Goal: Information Seeking & Learning: Learn about a topic

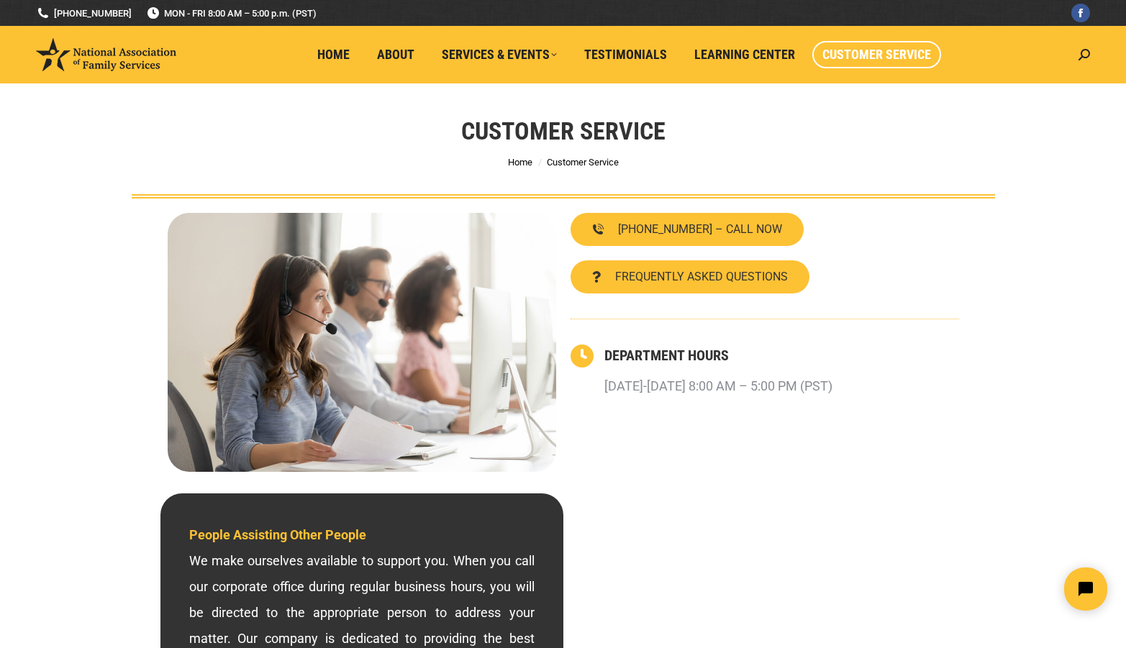
click at [997, 148] on div "Customer Service You are here: Home Customer Service" at bounding box center [564, 140] width 936 height 115
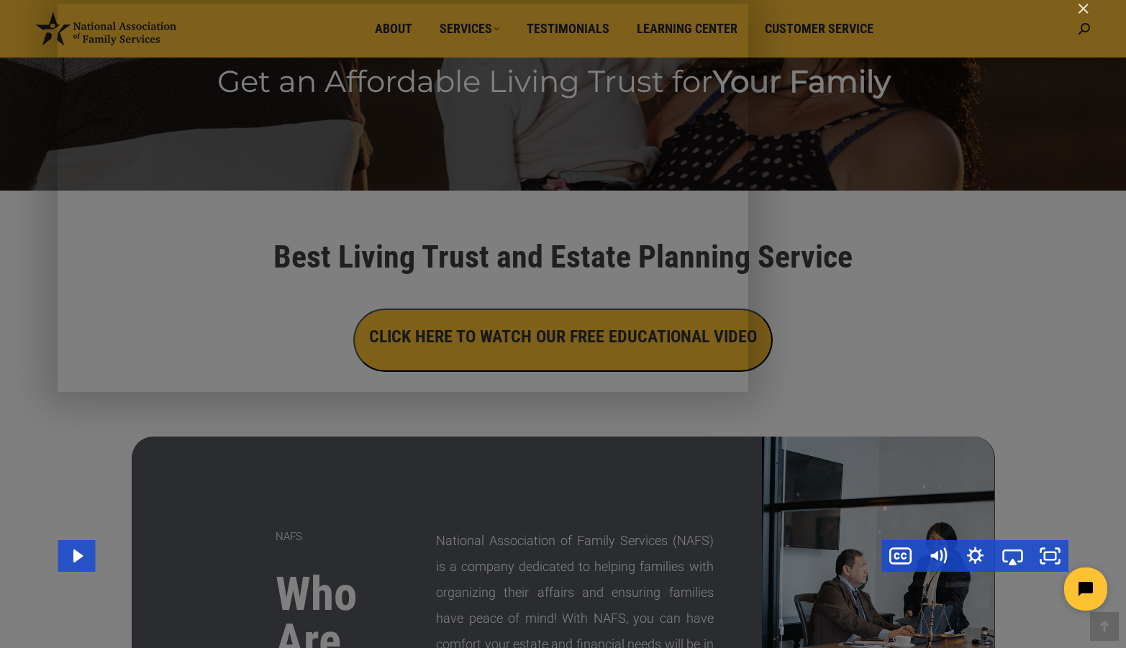
click at [615, 330] on div "Main Video - Full Webinar (Emma) Landon V1.4" at bounding box center [563, 288] width 1011 height 569
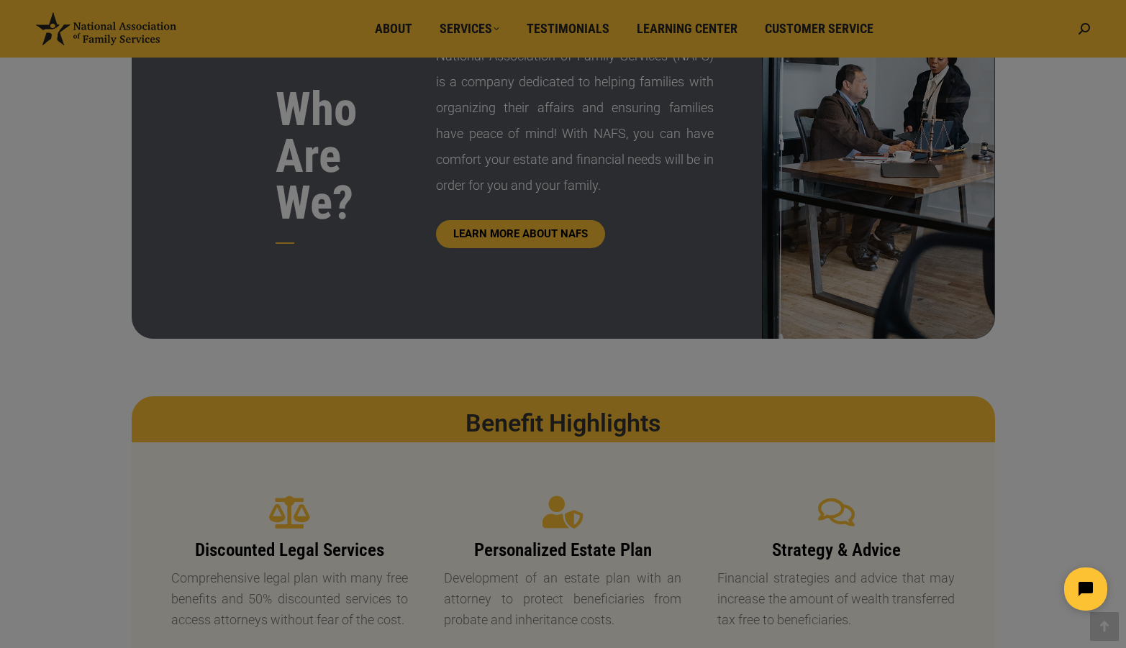
scroll to position [793, 0]
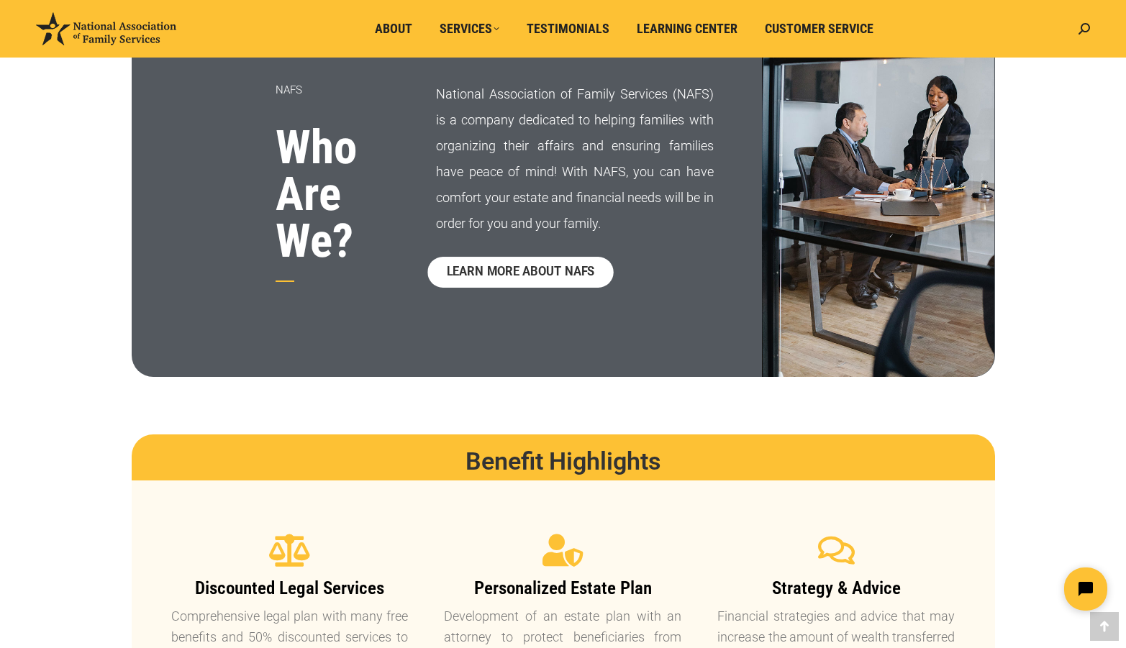
click at [538, 273] on span "LEARN MORE ABOUT NAFS" at bounding box center [521, 272] width 148 height 12
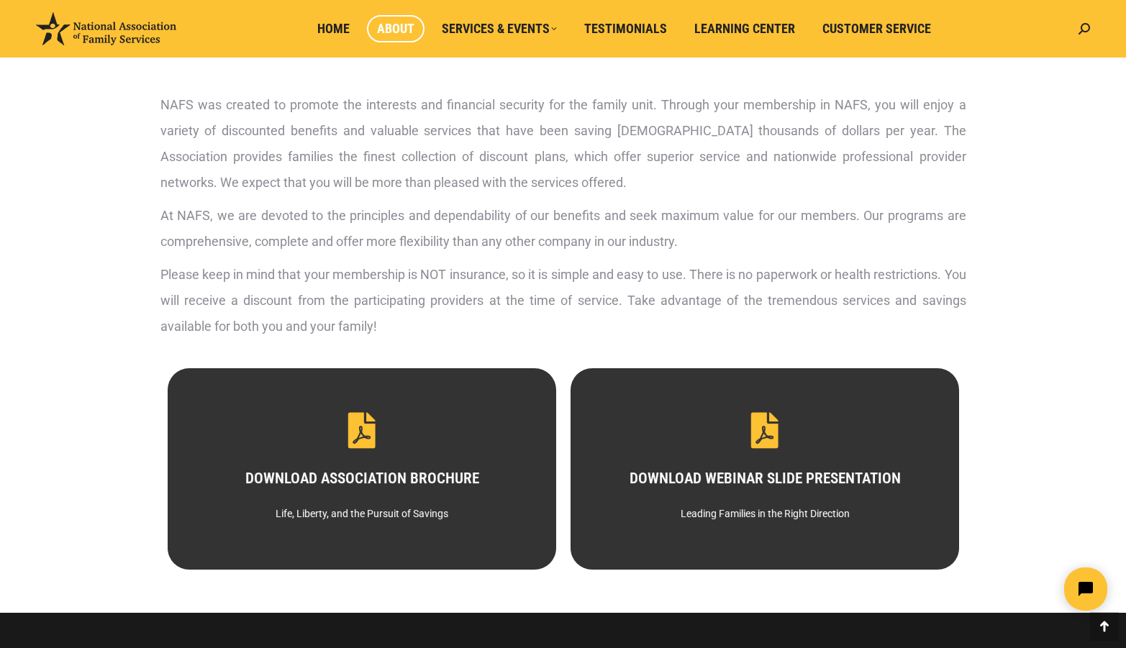
scroll to position [513, 0]
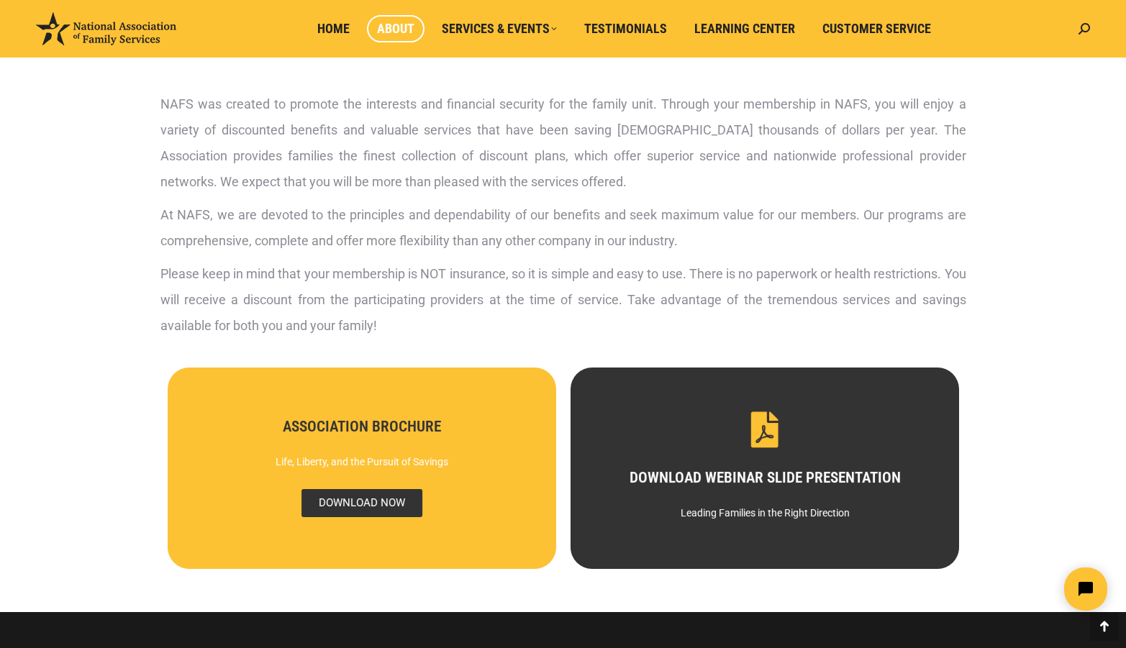
click at [379, 503] on span "DOWNLOAD NOW" at bounding box center [361, 503] width 121 height 28
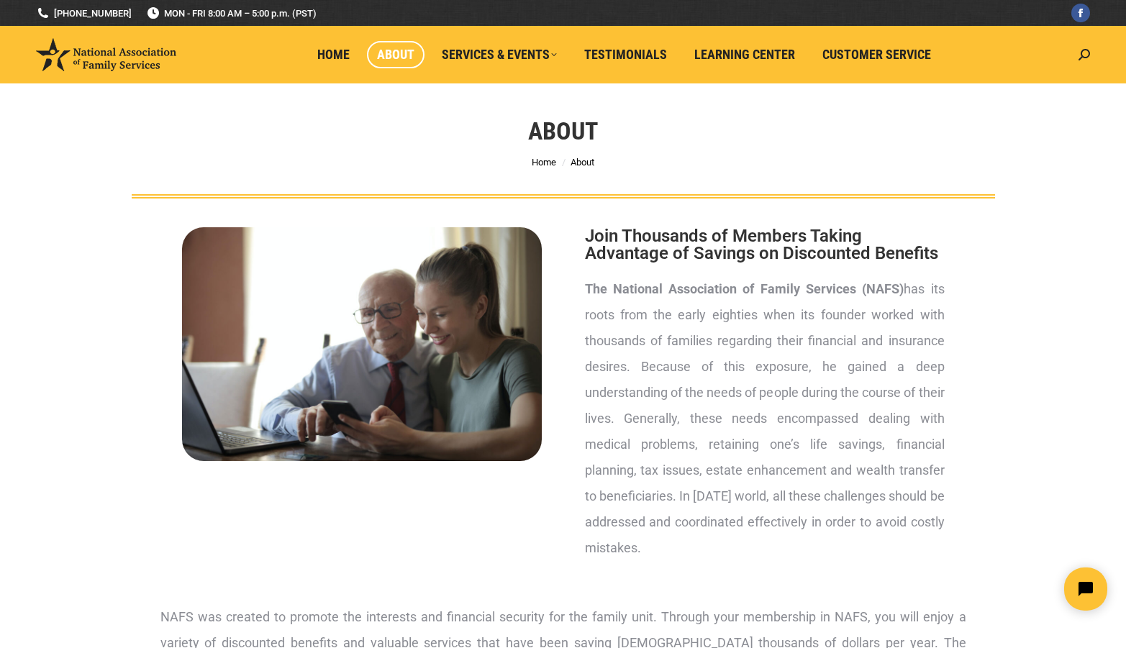
scroll to position [0, 0]
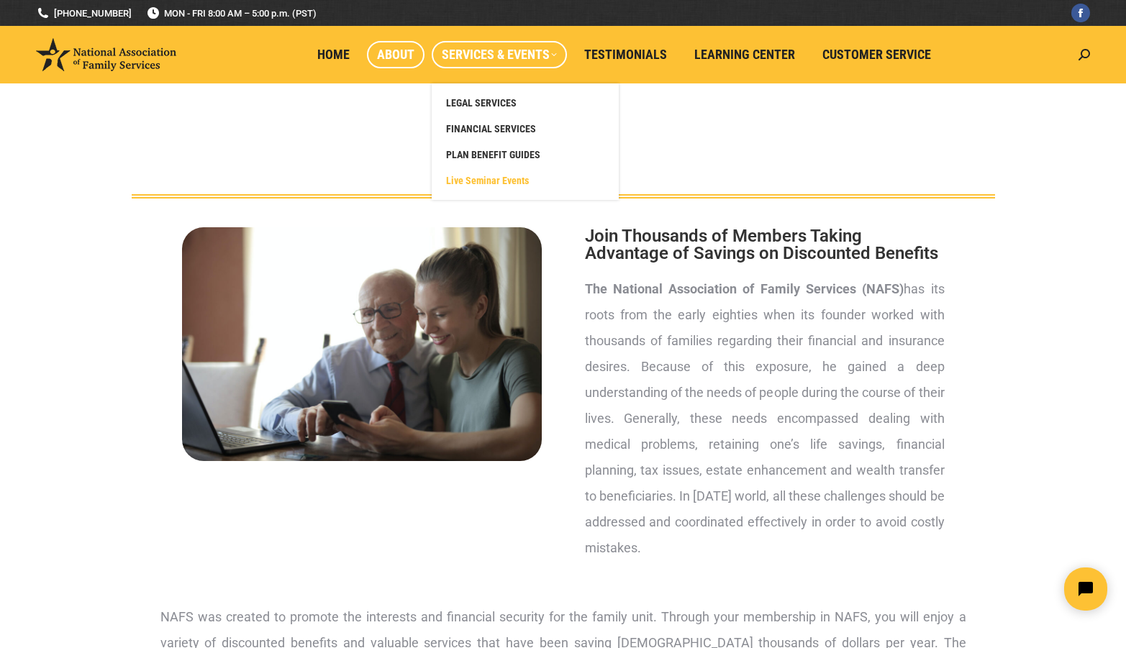
click at [510, 176] on span "Live Seminar Events" at bounding box center [487, 180] width 83 height 13
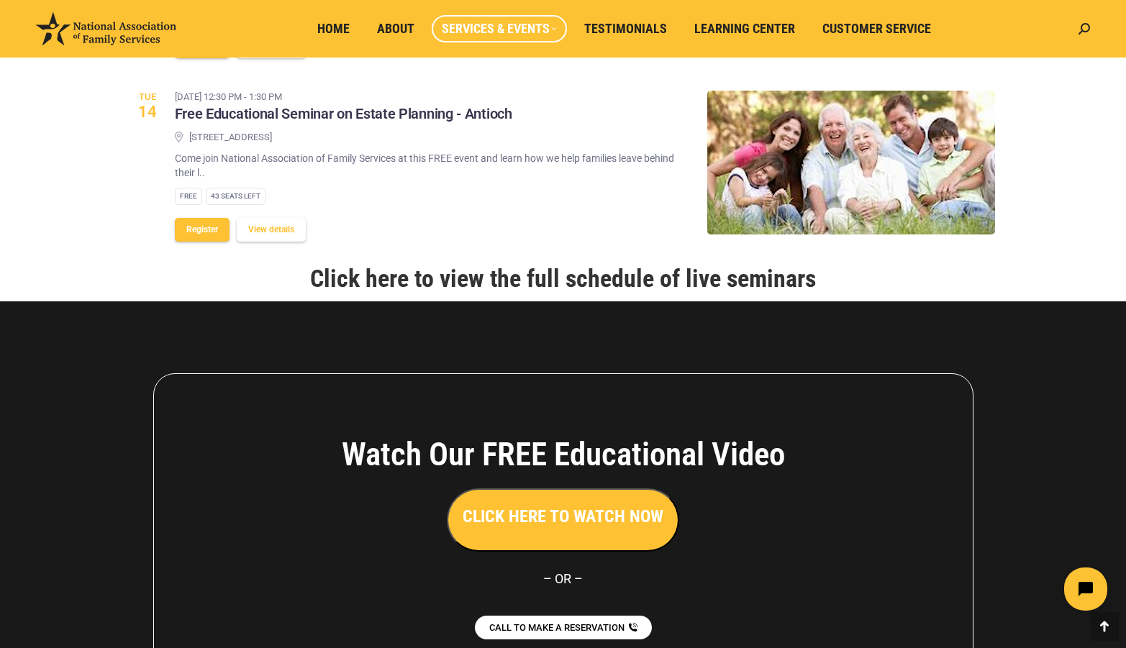
scroll to position [1765, 0]
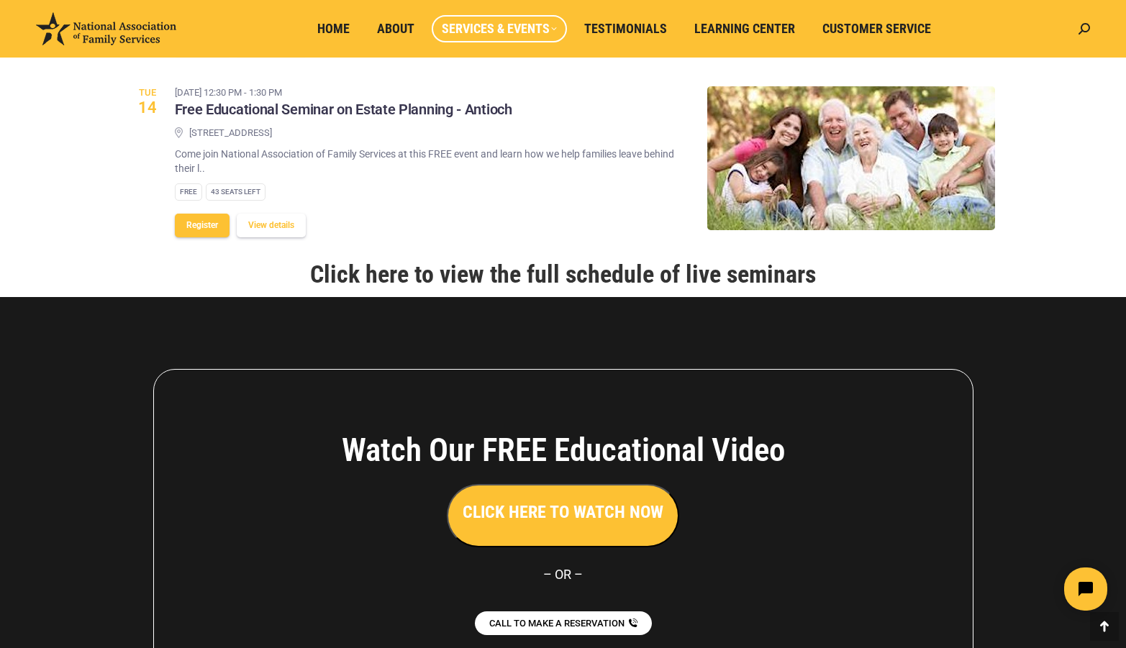
click at [565, 289] on link "Click here to view the full schedule of live seminars" at bounding box center [563, 274] width 506 height 29
